Goal: Task Accomplishment & Management: Use online tool/utility

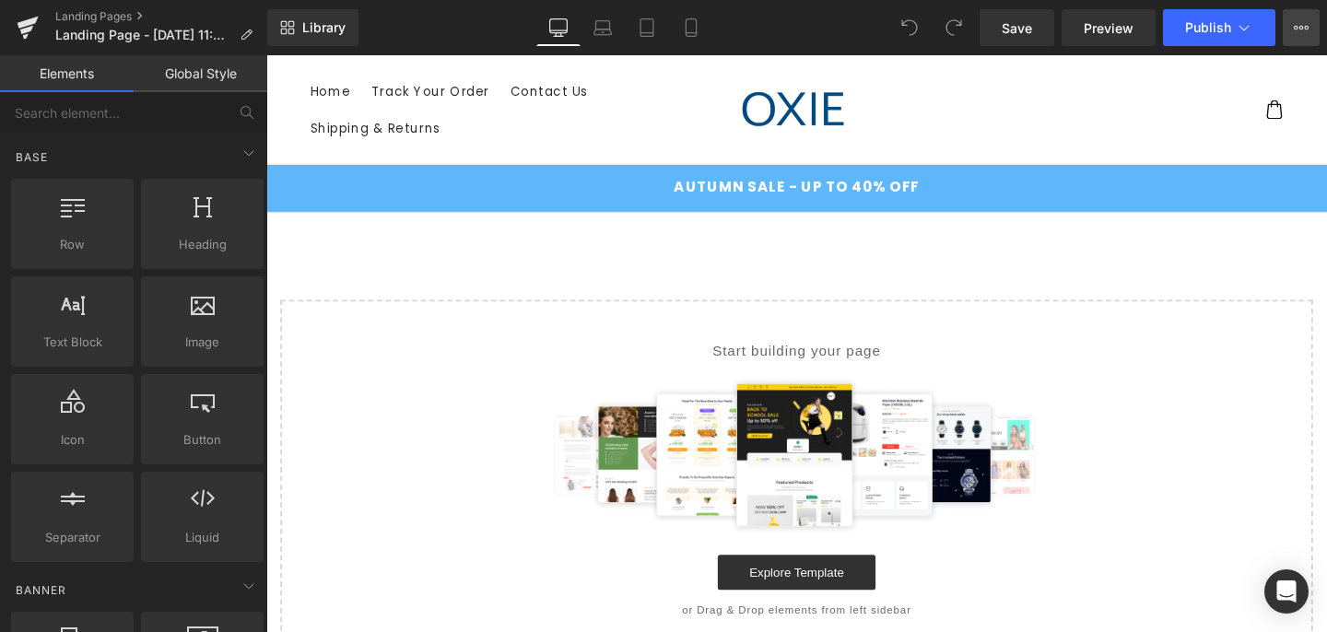
click at [1302, 19] on button "View Live Page View with current Template Save Template to Library Schedule Pub…" at bounding box center [1301, 27] width 37 height 37
click at [1297, 30] on icon at bounding box center [1301, 27] width 15 height 15
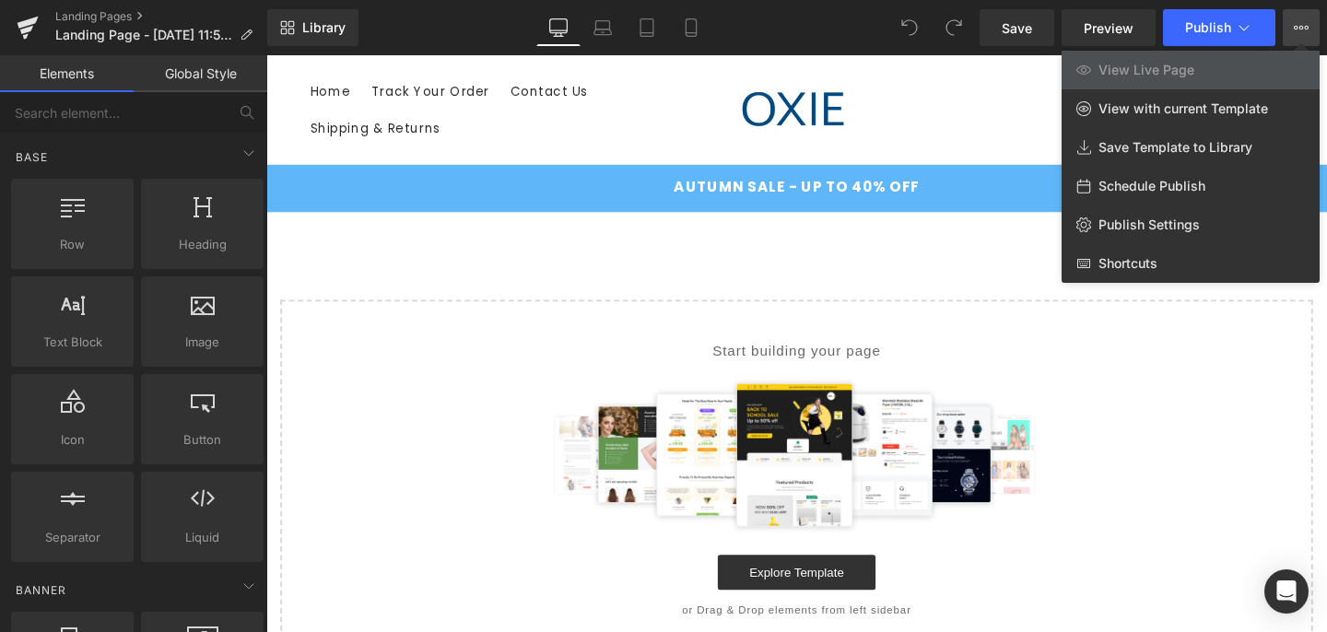
click at [1297, 30] on icon at bounding box center [1301, 27] width 15 height 15
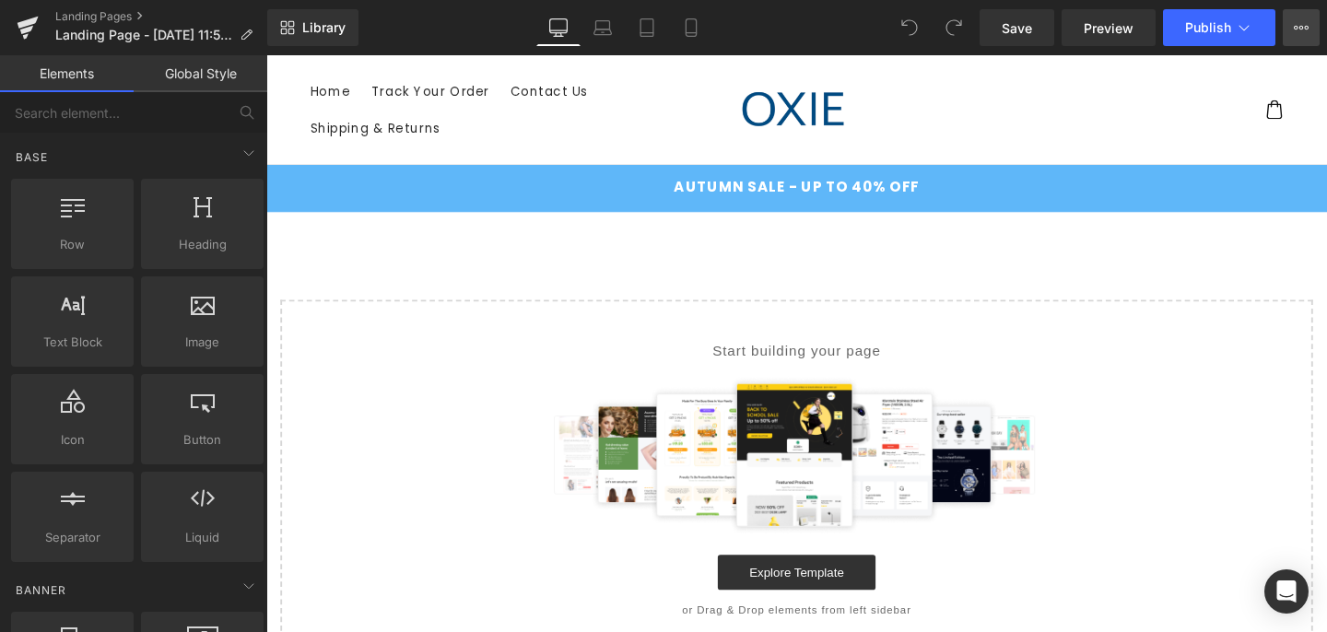
click at [1308, 27] on button "View Live Page View with current Template Save Template to Library Schedule Pub…" at bounding box center [1301, 27] width 37 height 37
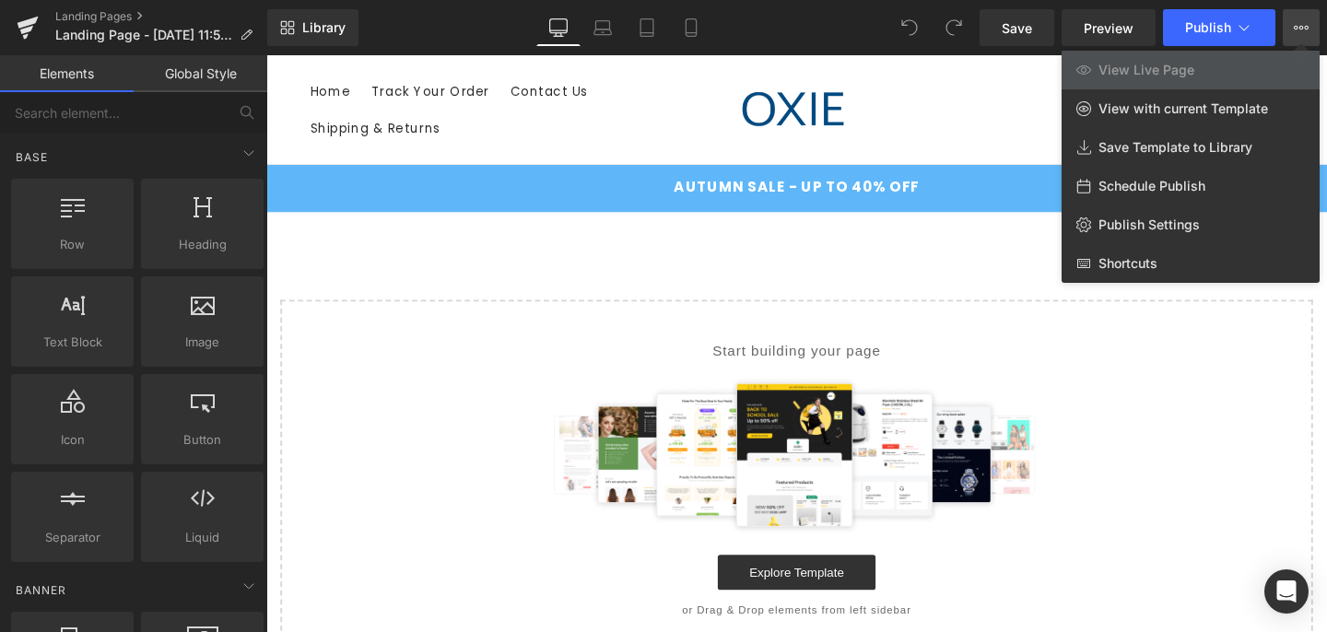
click at [343, 68] on div at bounding box center [796, 343] width 1061 height 577
